Goal: Information Seeking & Learning: Learn about a topic

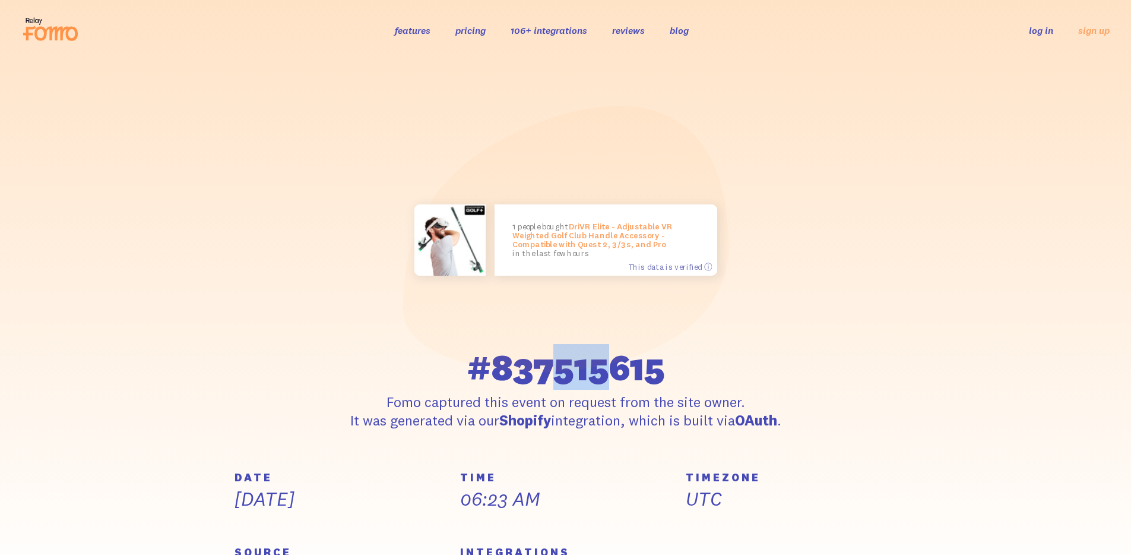
drag, startPoint x: 529, startPoint y: 379, endPoint x: 588, endPoint y: 379, distance: 60.0
click at [588, 379] on span "#837515615" at bounding box center [566, 367] width 198 height 37
click at [459, 38] on div "features pricing 106+ integrations reviews blog log in sign up log in sign up" at bounding box center [565, 30] width 1088 height 32
click at [422, 21] on div "features pricing 106+ integrations reviews blog log in sign up log in sign up" at bounding box center [565, 30] width 1088 height 32
click at [421, 24] on link "features" at bounding box center [413, 30] width 36 height 12
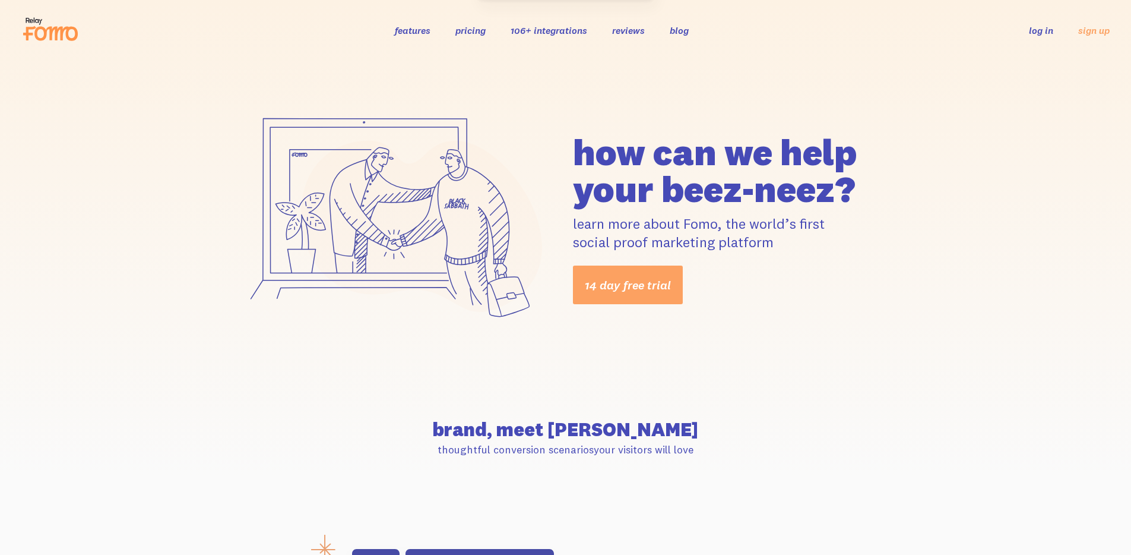
click at [456, 44] on div "features pricing 106+ integrations reviews blog log in sign up log in sign up" at bounding box center [565, 30] width 1088 height 32
click at [452, 43] on div "features pricing 106+ integrations reviews blog log in sign up log in sign up" at bounding box center [565, 30] width 1088 height 32
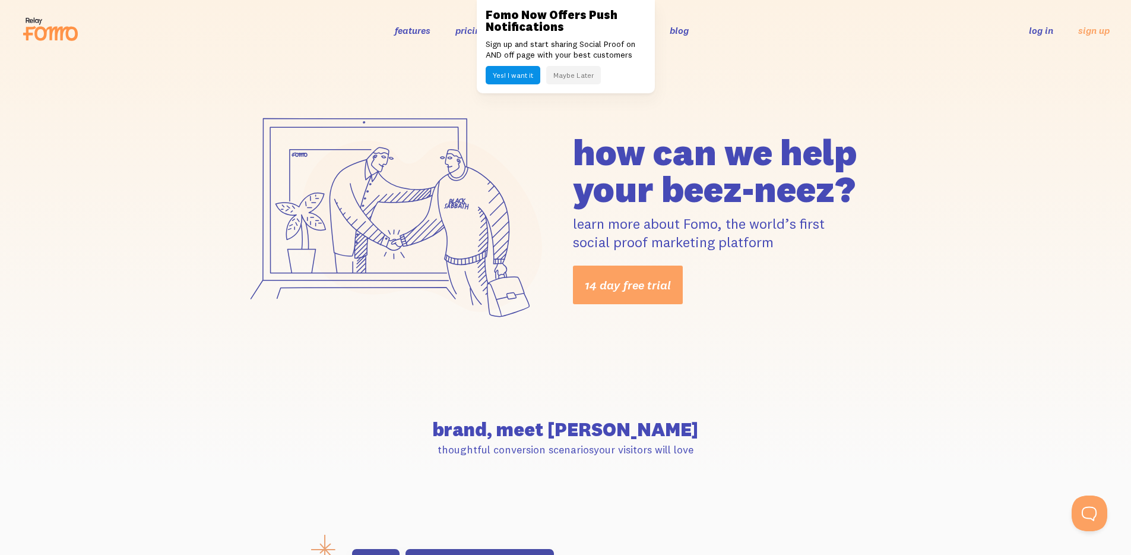
click at [465, 29] on link "pricing" at bounding box center [470, 30] width 30 height 12
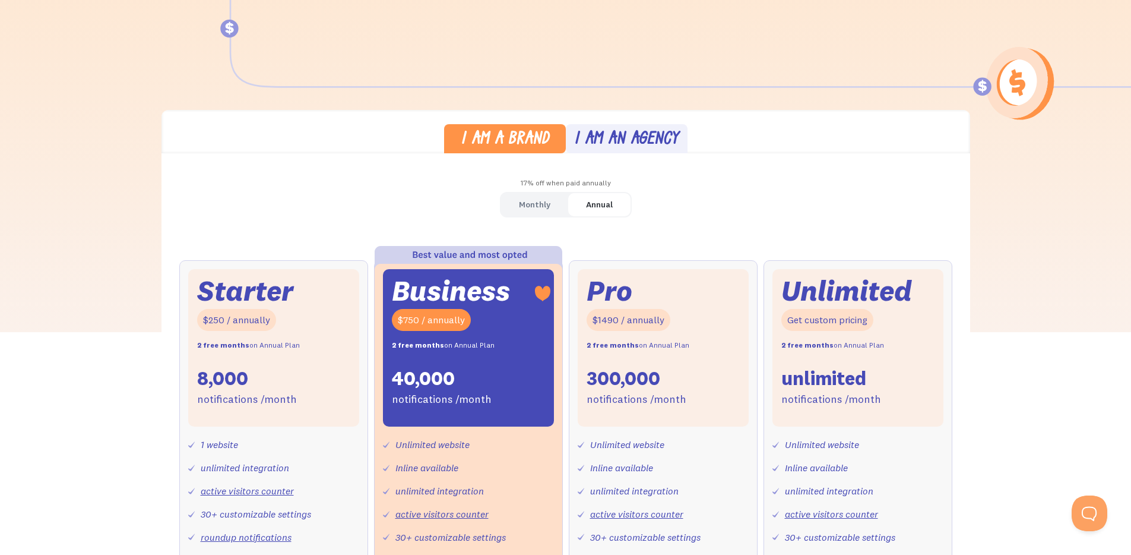
scroll to position [588, 0]
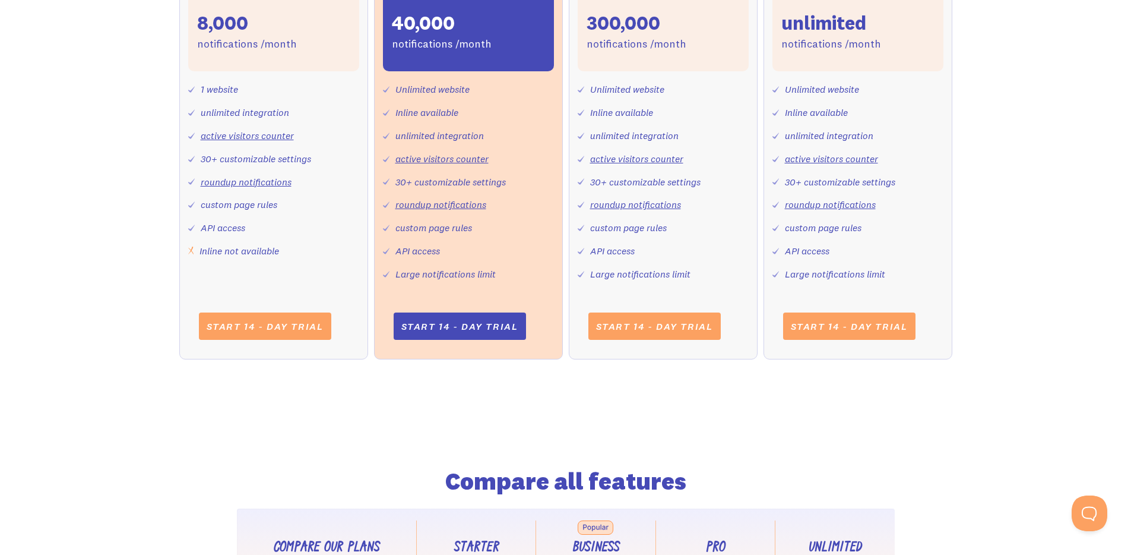
click at [456, 207] on link "roundup notifications" at bounding box center [440, 204] width 91 height 12
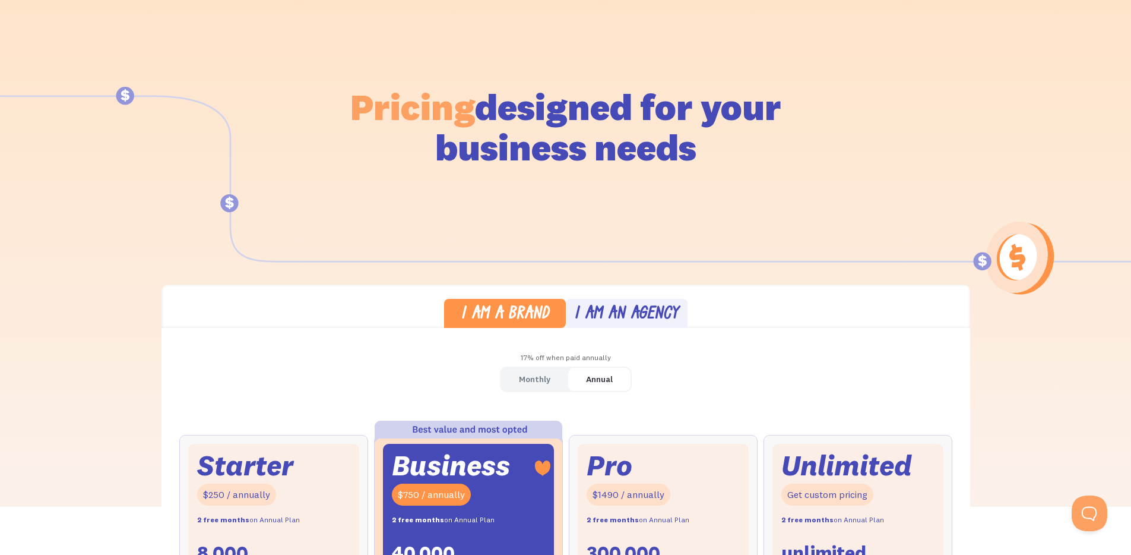
scroll to position [0, 0]
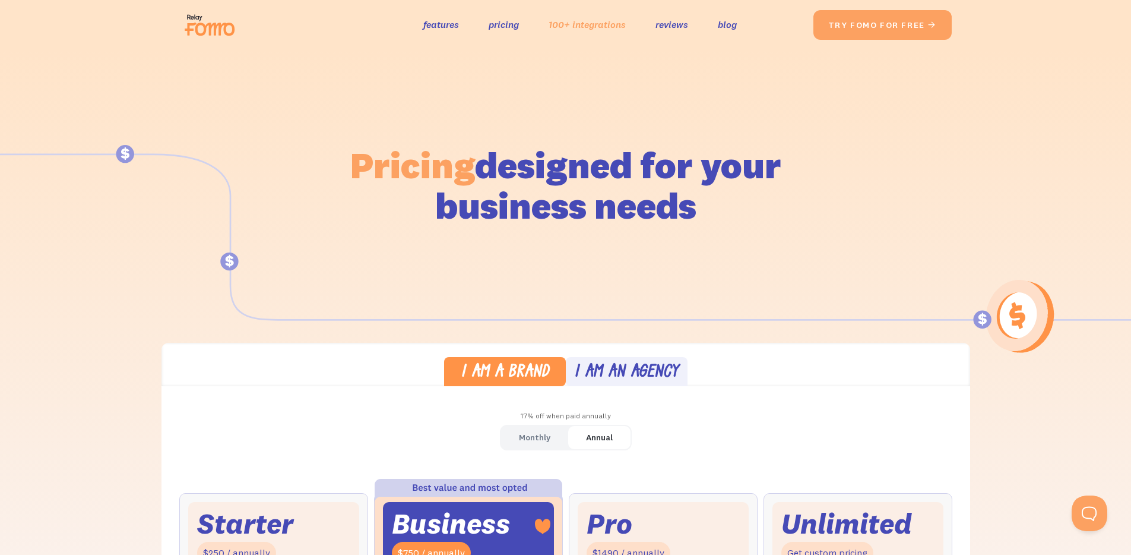
click at [607, 30] on link "100+ integrations" at bounding box center [587, 24] width 77 height 17
click at [659, 27] on link "reviews" at bounding box center [672, 24] width 33 height 17
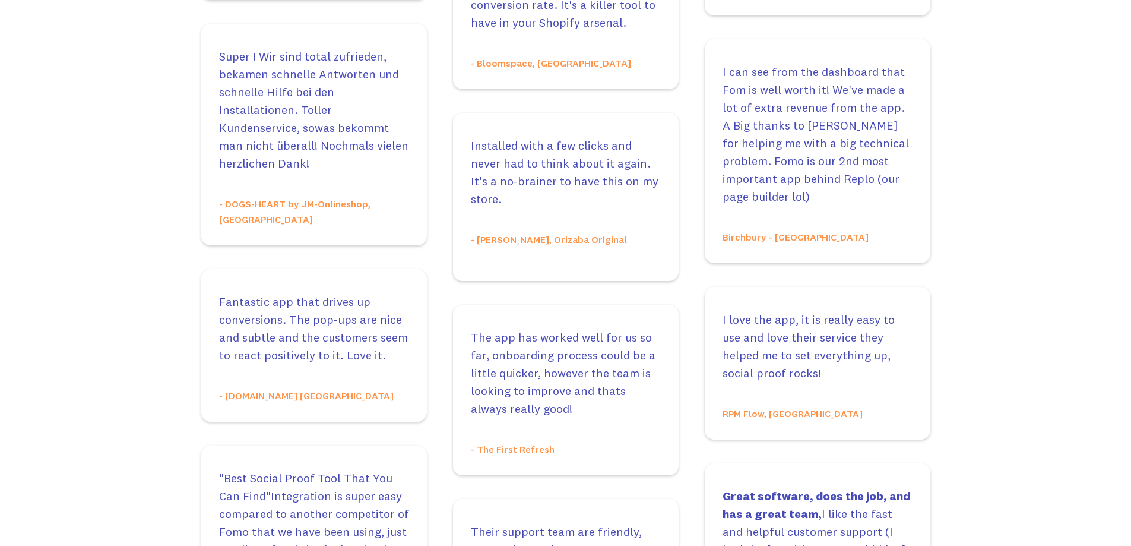
scroll to position [4013, 0]
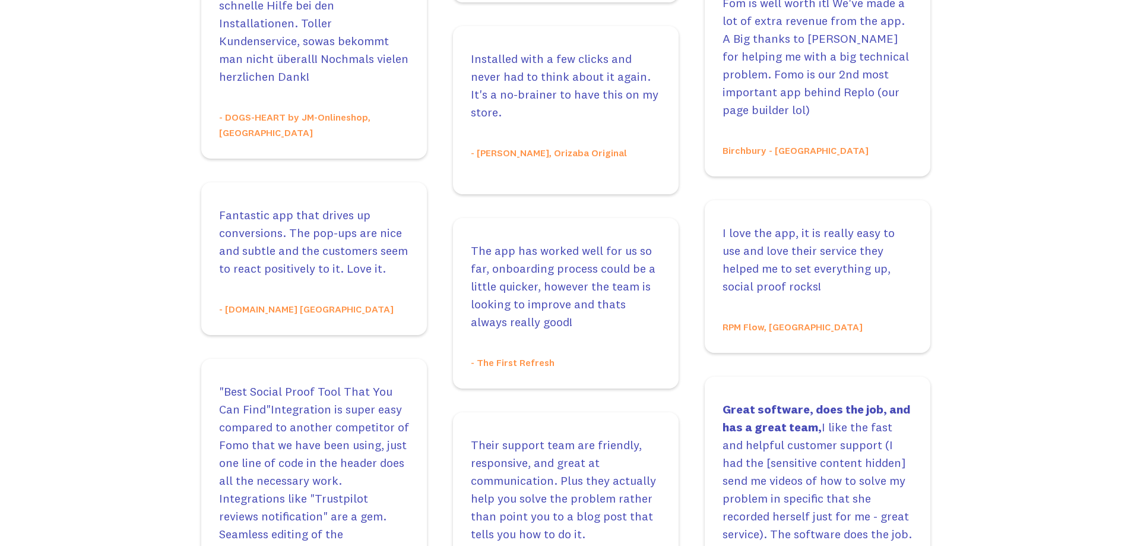
click at [251, 301] on p "- [DOMAIN_NAME] [GEOGRAPHIC_DATA]" at bounding box center [314, 309] width 190 height 16
